Goal: Task Accomplishment & Management: Use online tool/utility

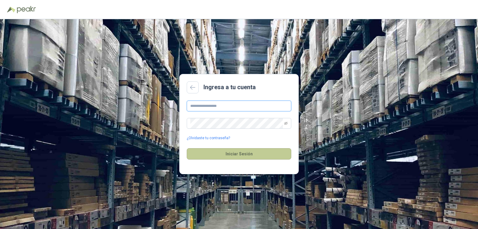
type input "**********"
click at [249, 151] on button "Iniciar Sesión" at bounding box center [239, 153] width 105 height 11
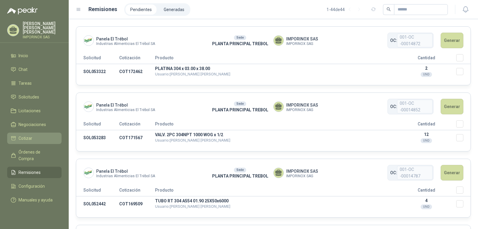
click at [25, 135] on span "Cotizar" at bounding box center [26, 138] width 14 height 7
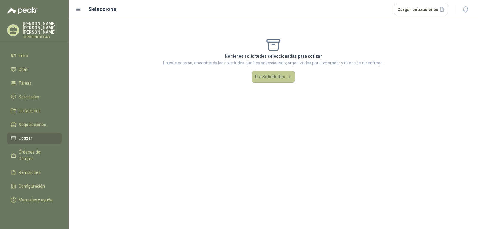
click at [275, 76] on button "Ir a Solicitudes" at bounding box center [273, 77] width 43 height 12
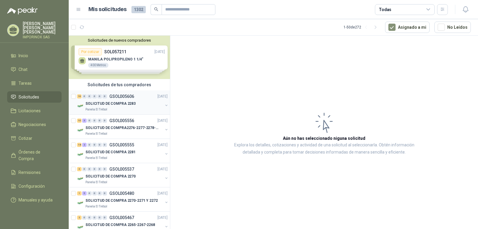
click at [113, 96] on p "GSOL005606" at bounding box center [121, 96] width 25 height 4
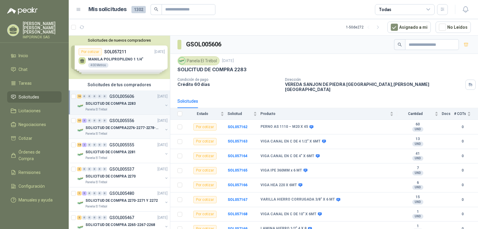
click at [110, 128] on p "SOLICITUD DE COMPRA2276-2277-2278-2284-2285-" at bounding box center [122, 128] width 74 height 6
